Goal: Entertainment & Leisure: Consume media (video, audio)

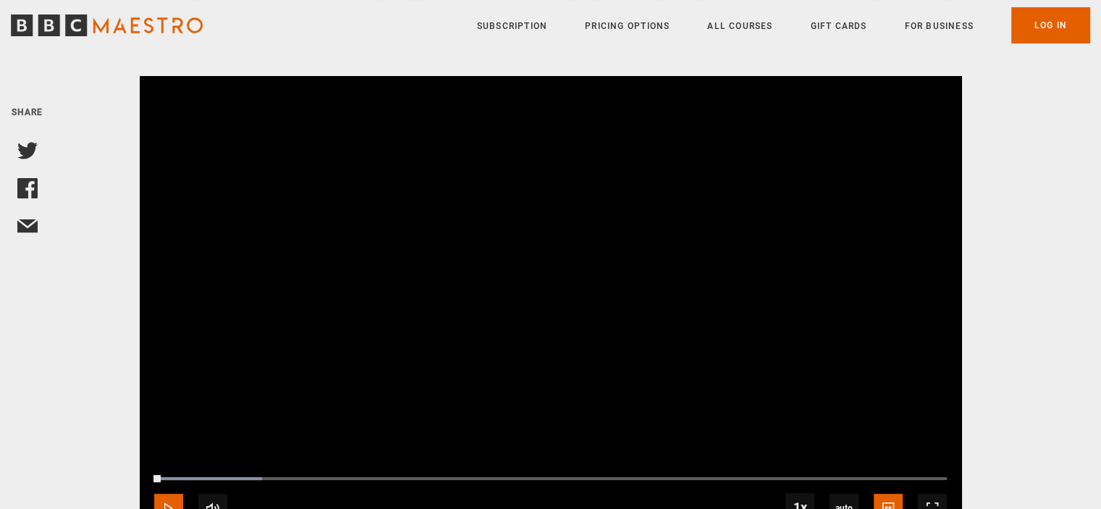
click at [168, 494] on span "Video Player" at bounding box center [168, 508] width 29 height 29
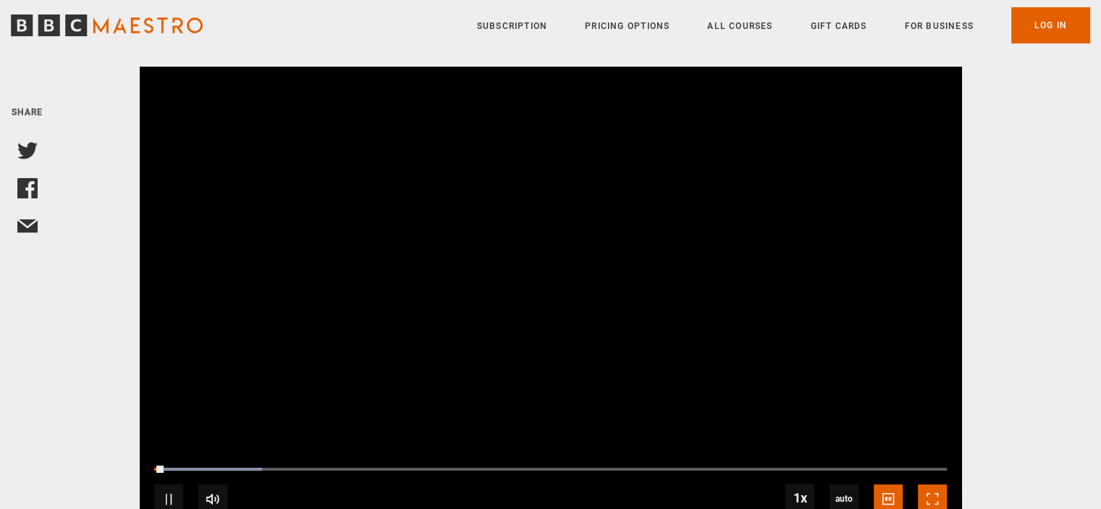
click at [932, 484] on span "Video Player" at bounding box center [932, 498] width 29 height 29
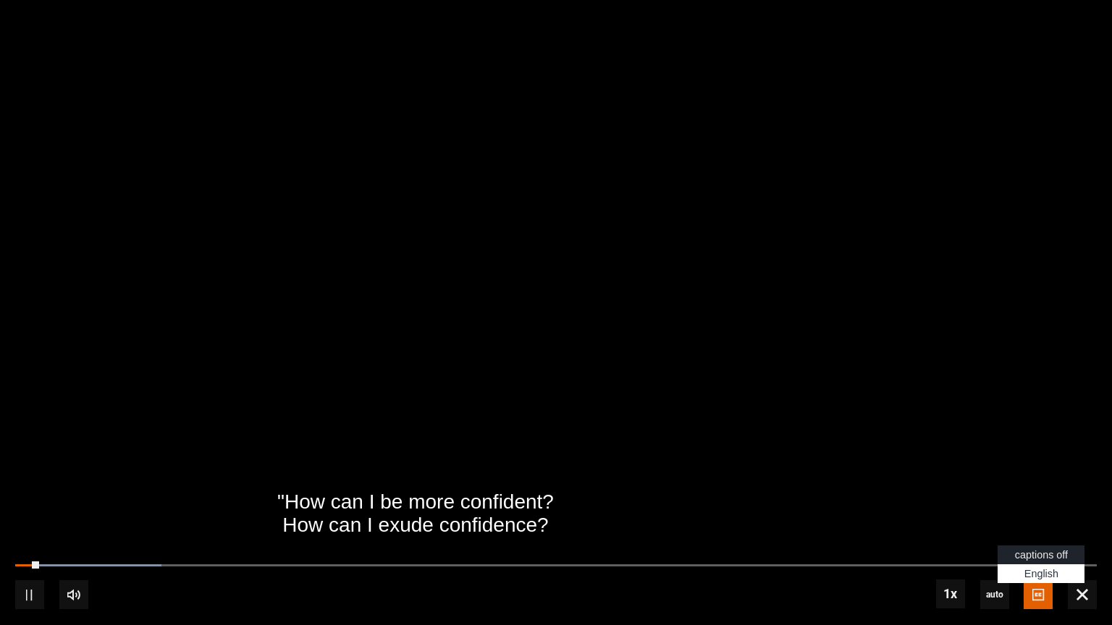
click at [1036, 508] on span "Video Player" at bounding box center [1037, 594] width 29 height 29
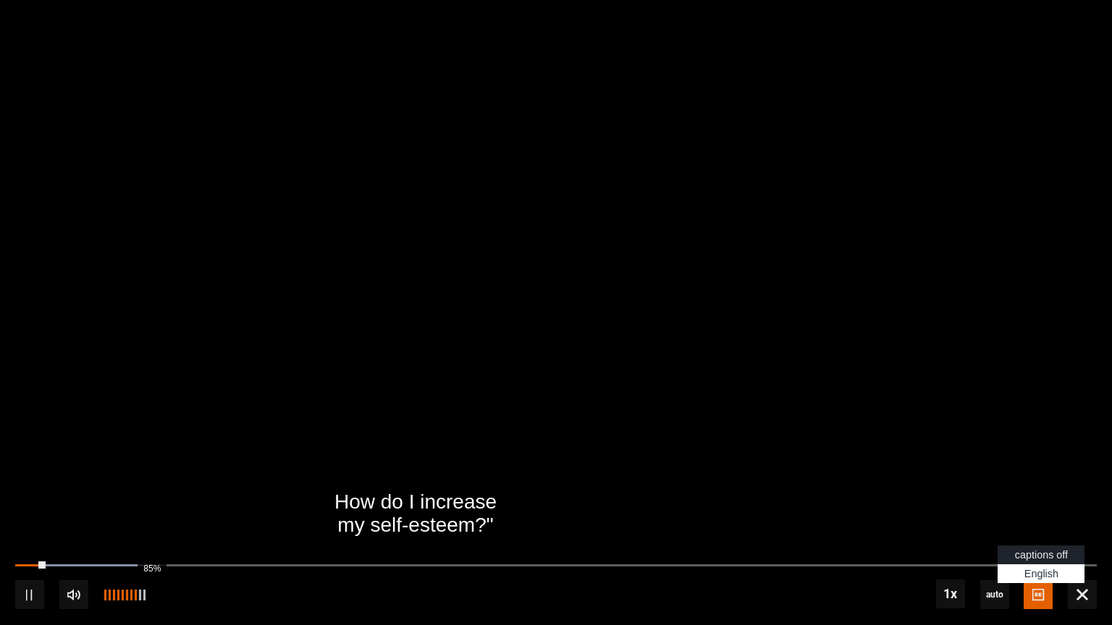
click at [151, 508] on div "85%" at bounding box center [151, 595] width 1 height 11
click at [158, 508] on div "98%" at bounding box center [158, 595] width 1 height 11
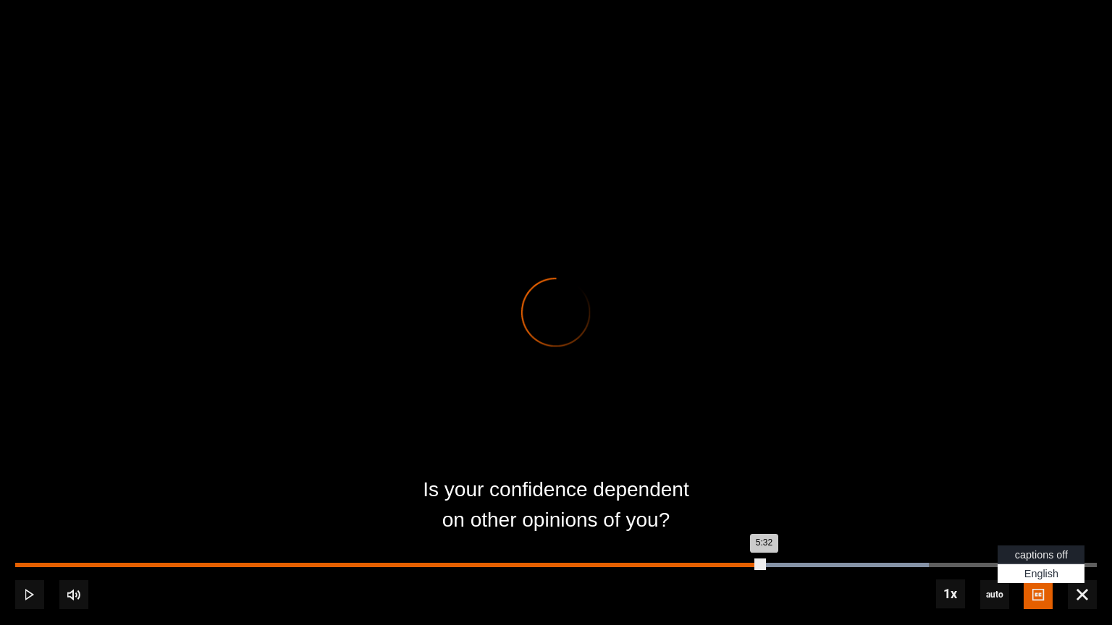
click at [764, 508] on div "Loaded : 84.46% 5:32 5:32" at bounding box center [555, 565] width 1081 height 4
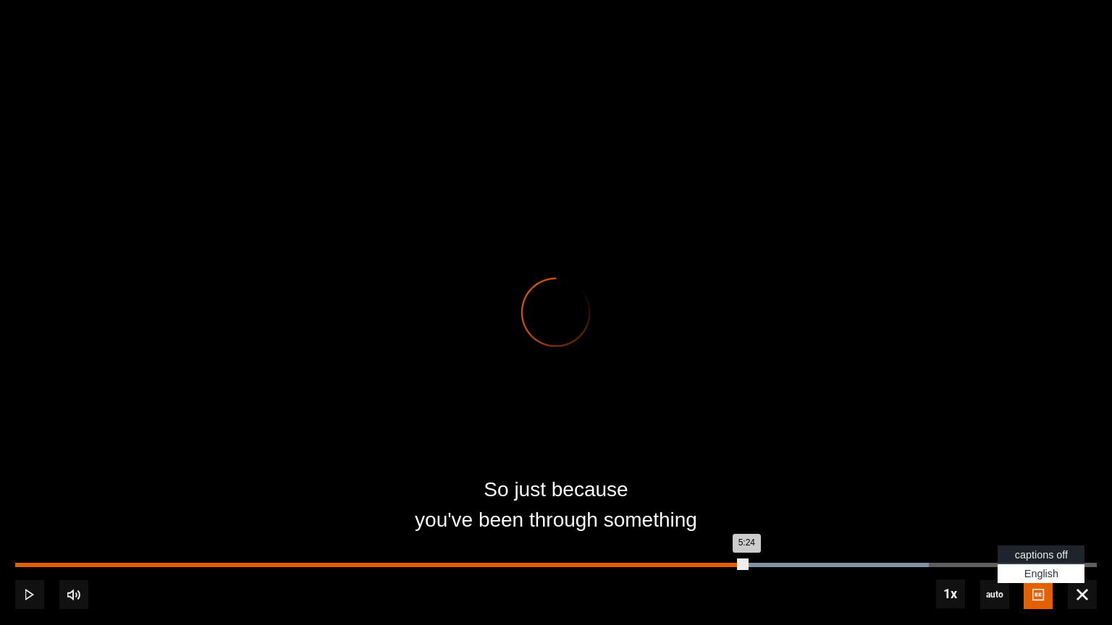
click at [745, 508] on div "Loaded : 84.46% 5:24 5:24" at bounding box center [555, 565] width 1081 height 4
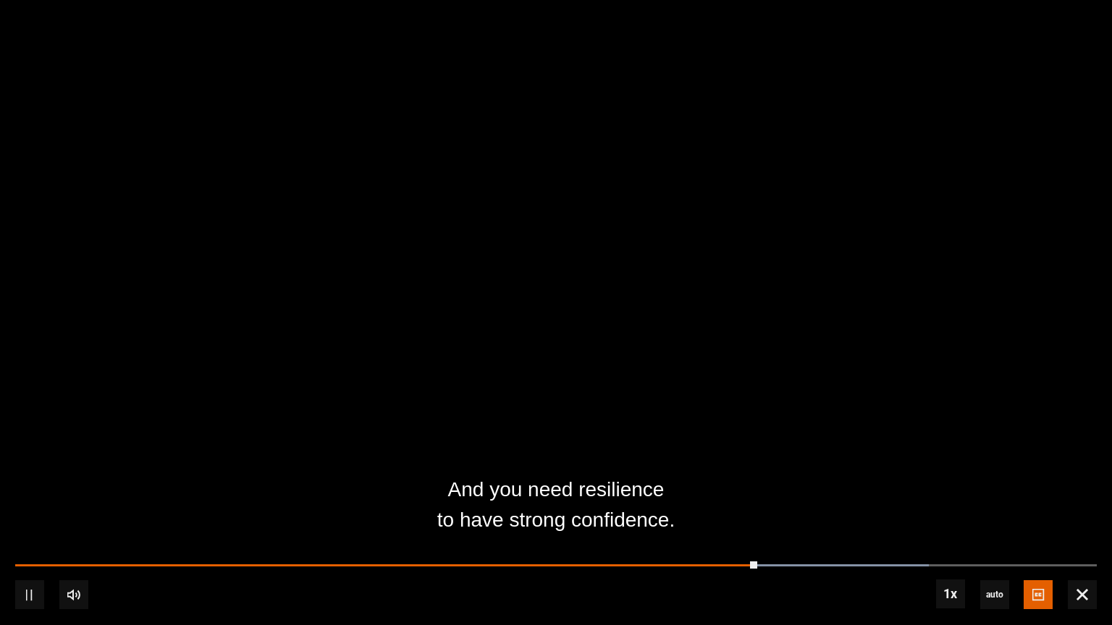
click at [711, 508] on div "10s Skip Back 10 seconds Pause 10s Skip Forward 10 seconds Loaded : 84.46% 5:11…" at bounding box center [556, 585] width 1112 height 80
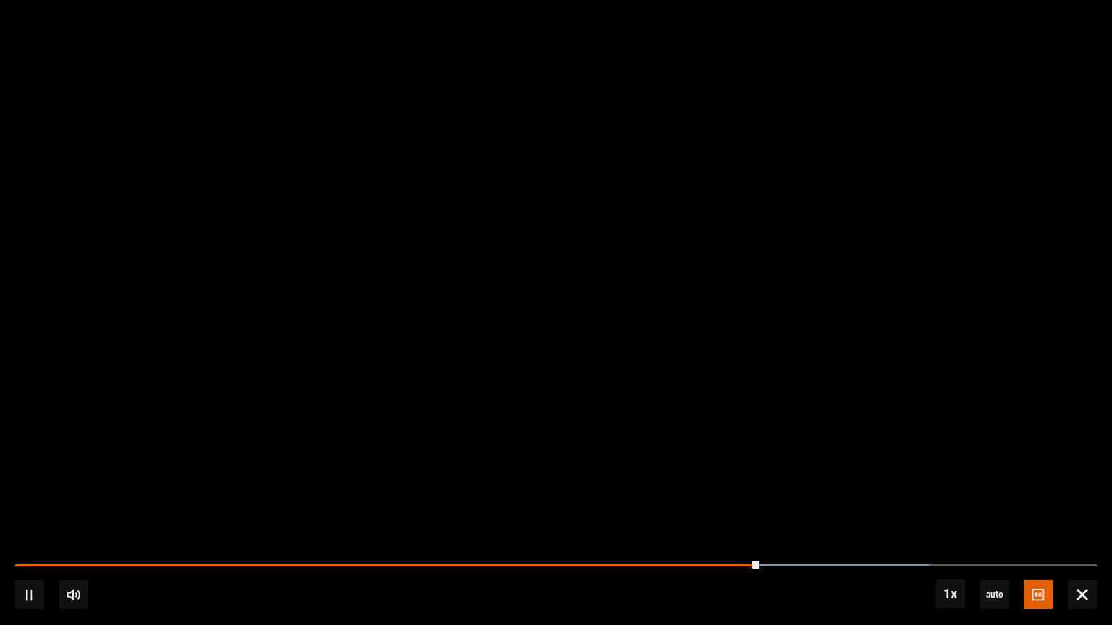
click at [710, 508] on div "10s Skip Back 10 seconds Pause 10s Skip Forward 10 seconds Loaded : 84.46% 5:09…" at bounding box center [556, 585] width 1112 height 80
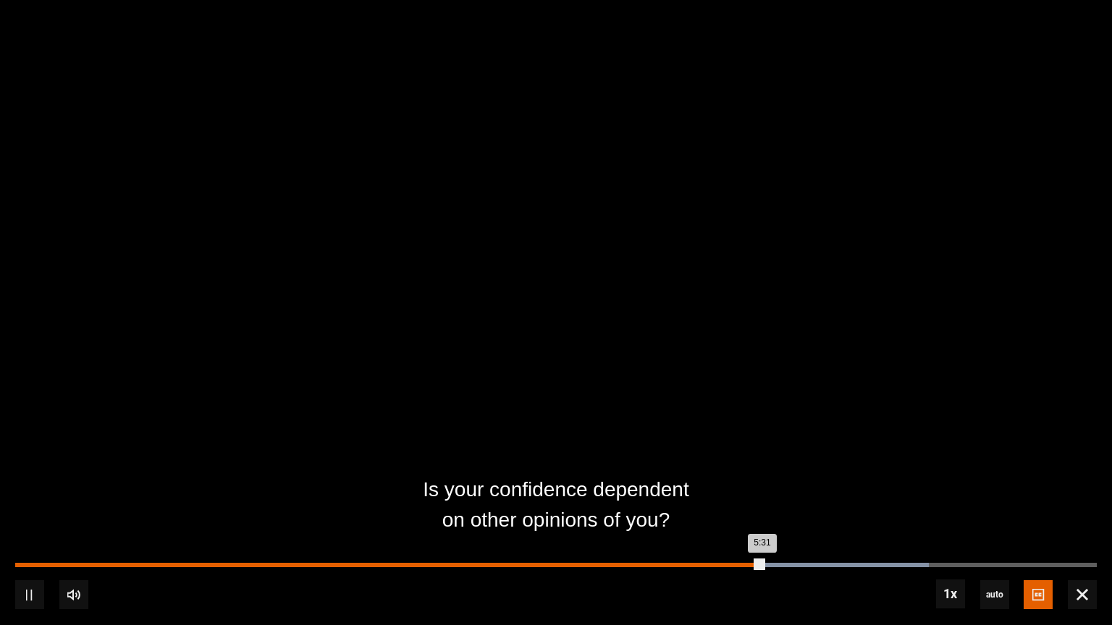
drag, startPoint x: 752, startPoint y: 562, endPoint x: 723, endPoint y: 565, distance: 29.2
click at [723, 508] on div "10s Skip Back 10 seconds Pause 10s Skip Forward 10 seconds Loaded : 84.46% 5:14…" at bounding box center [556, 585] width 1112 height 80
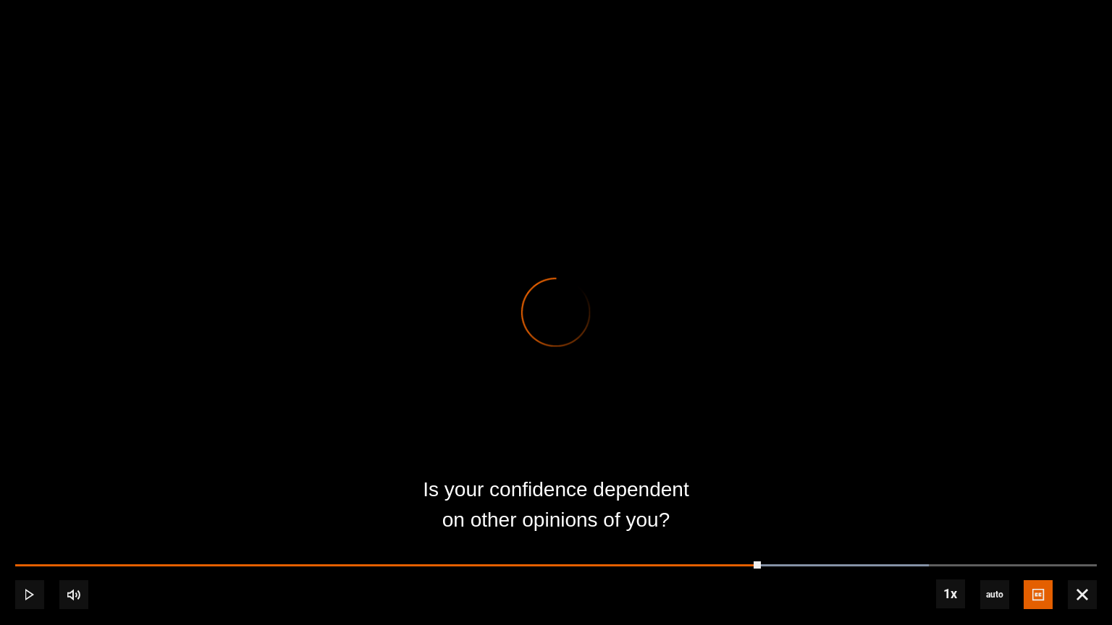
drag, startPoint x: 760, startPoint y: 564, endPoint x: 718, endPoint y: 567, distance: 42.1
click at [718, 508] on div "10s Skip Back 10 seconds Play 10s Skip Forward 10 seconds Loaded : 84.46% 5:19 …" at bounding box center [556, 585] width 1112 height 80
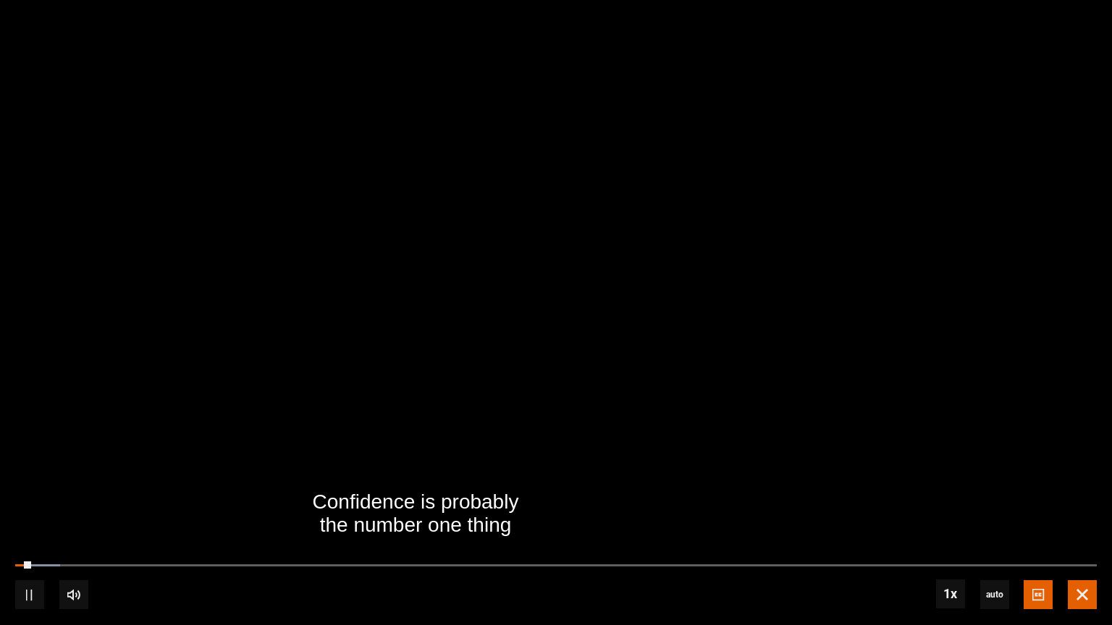
click at [1077, 508] on span "Video Player" at bounding box center [1081, 594] width 29 height 29
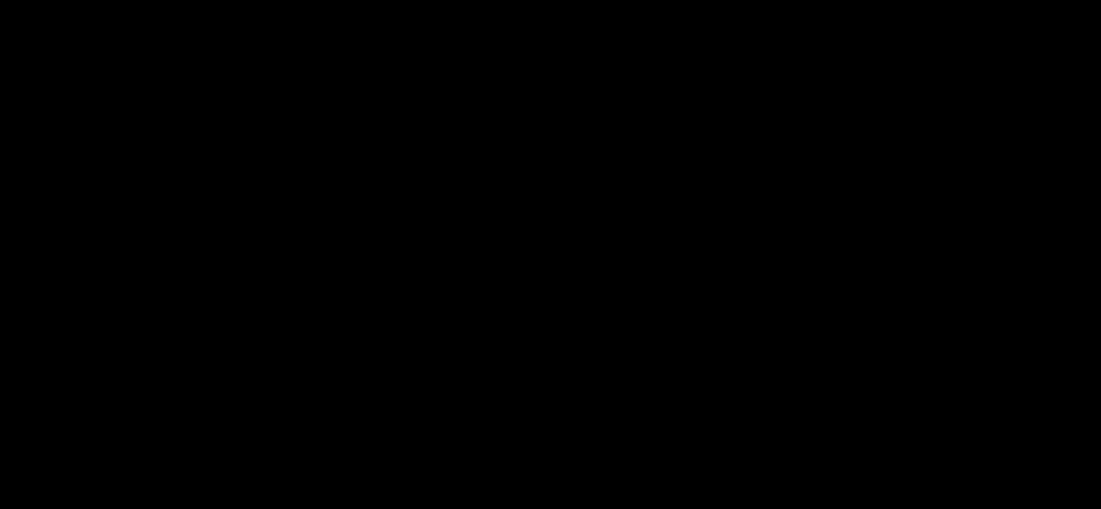
scroll to position [145, 0]
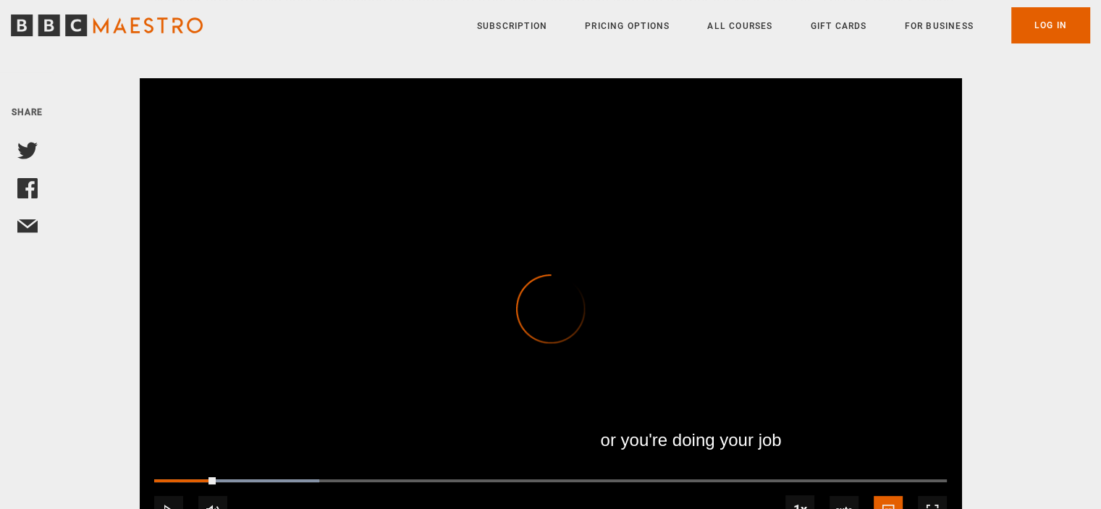
drag, startPoint x: 216, startPoint y: 462, endPoint x: 193, endPoint y: 462, distance: 22.4
click at [193, 462] on div "10s Skip Back 10 seconds Play 10s Skip Forward 10 seconds Loaded : 20.83% 0:24 …" at bounding box center [551, 500] width 822 height 80
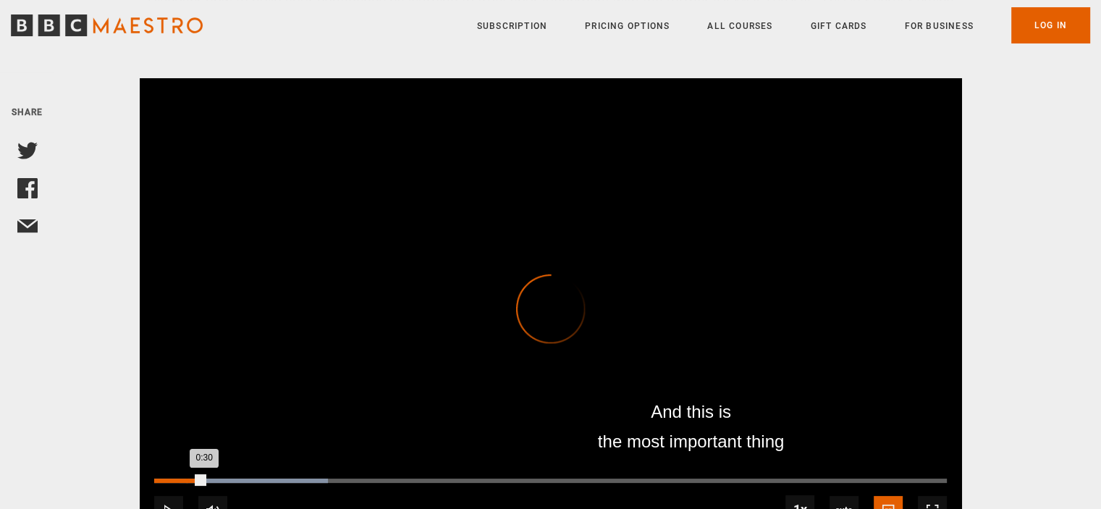
click at [185, 478] on div "0:30" at bounding box center [179, 480] width 50 height 4
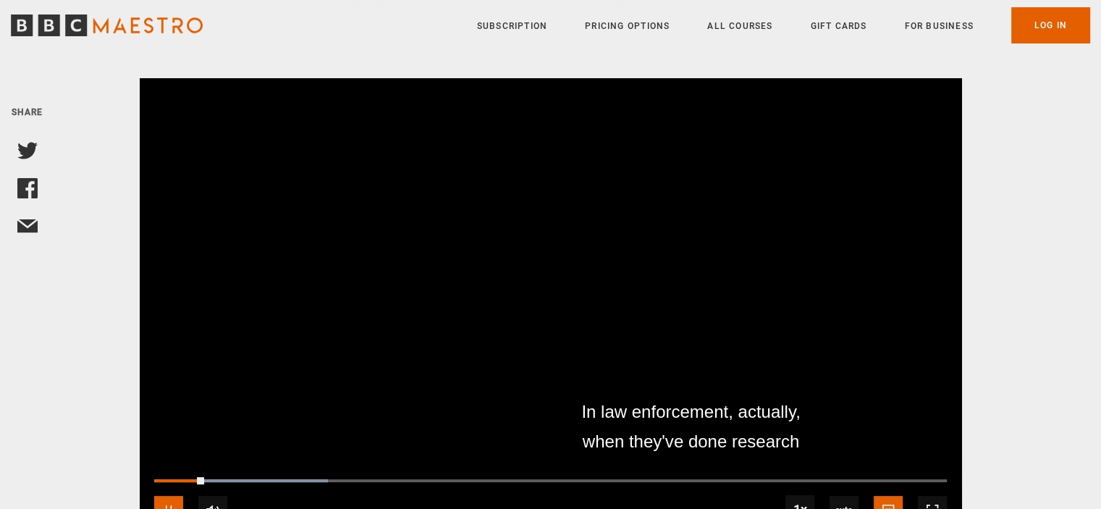
click at [168, 496] on span "Video Player" at bounding box center [168, 510] width 29 height 29
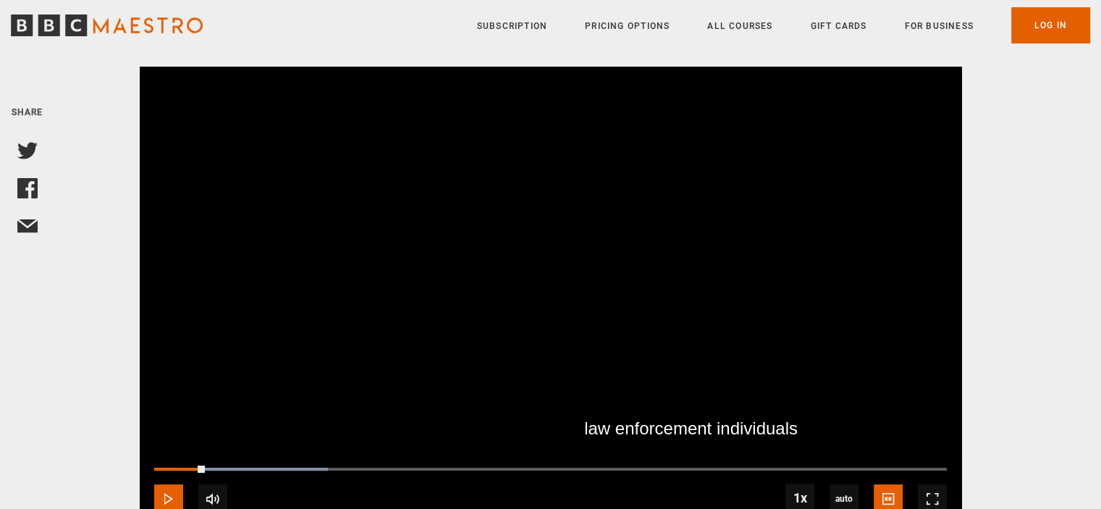
click at [167, 488] on span "Video Player" at bounding box center [168, 498] width 29 height 29
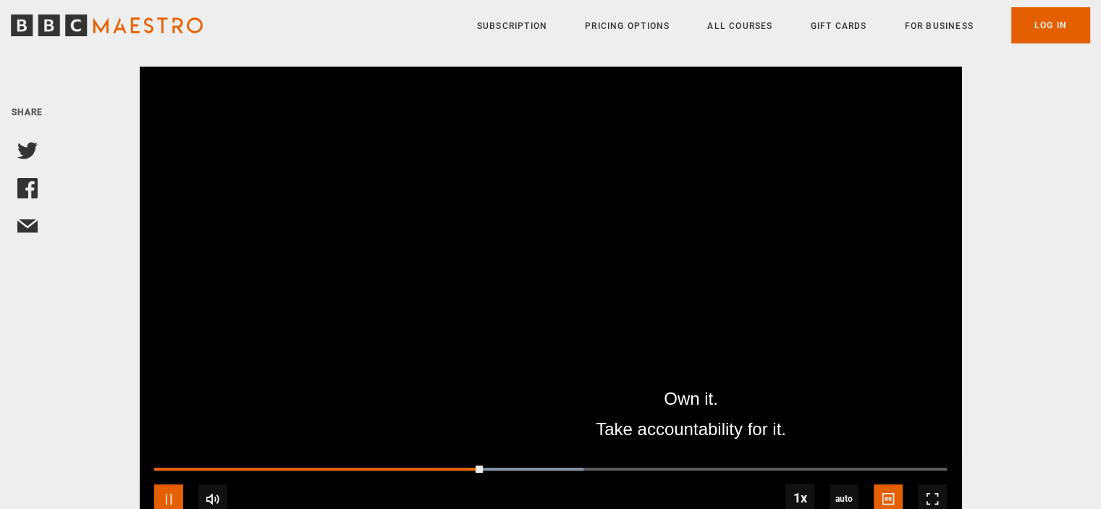
click at [167, 488] on span "Video Player" at bounding box center [168, 498] width 29 height 29
